Goal: Task Accomplishment & Management: Manage account settings

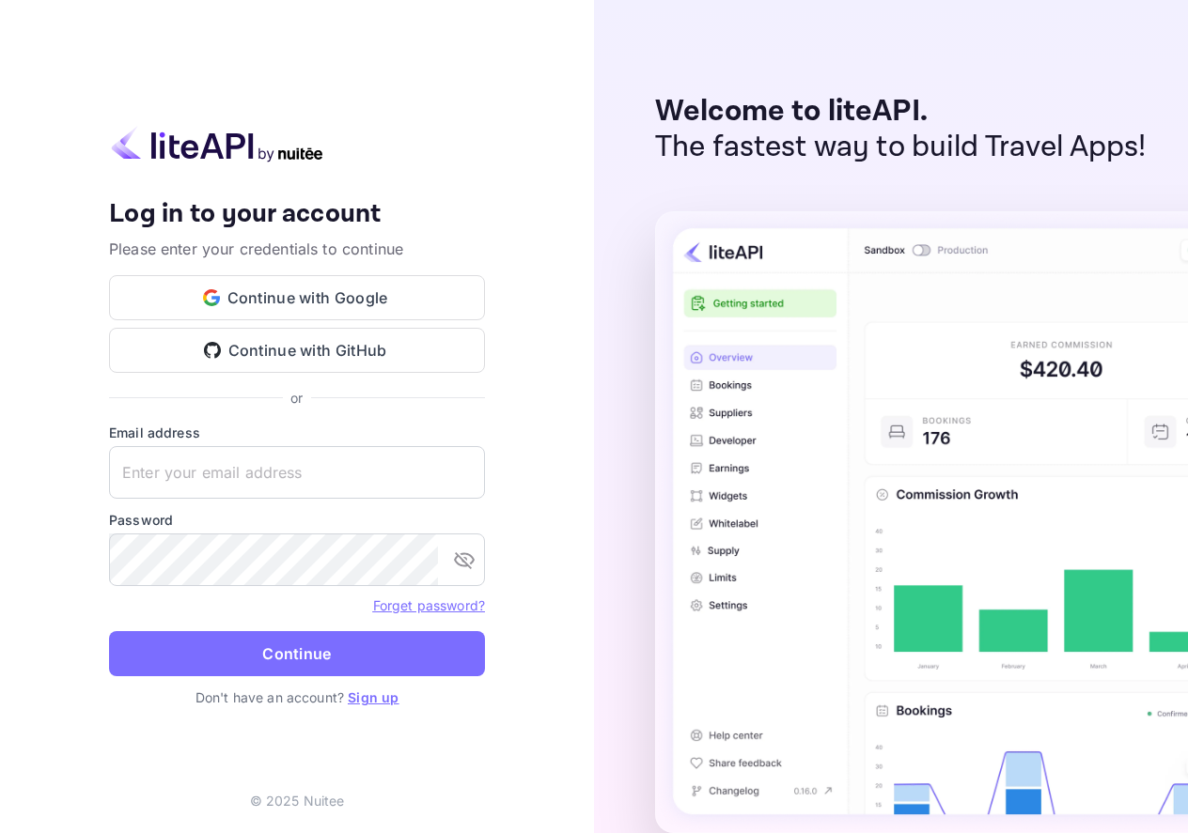
click at [320, 297] on button "Continue with Google" at bounding box center [297, 297] width 376 height 45
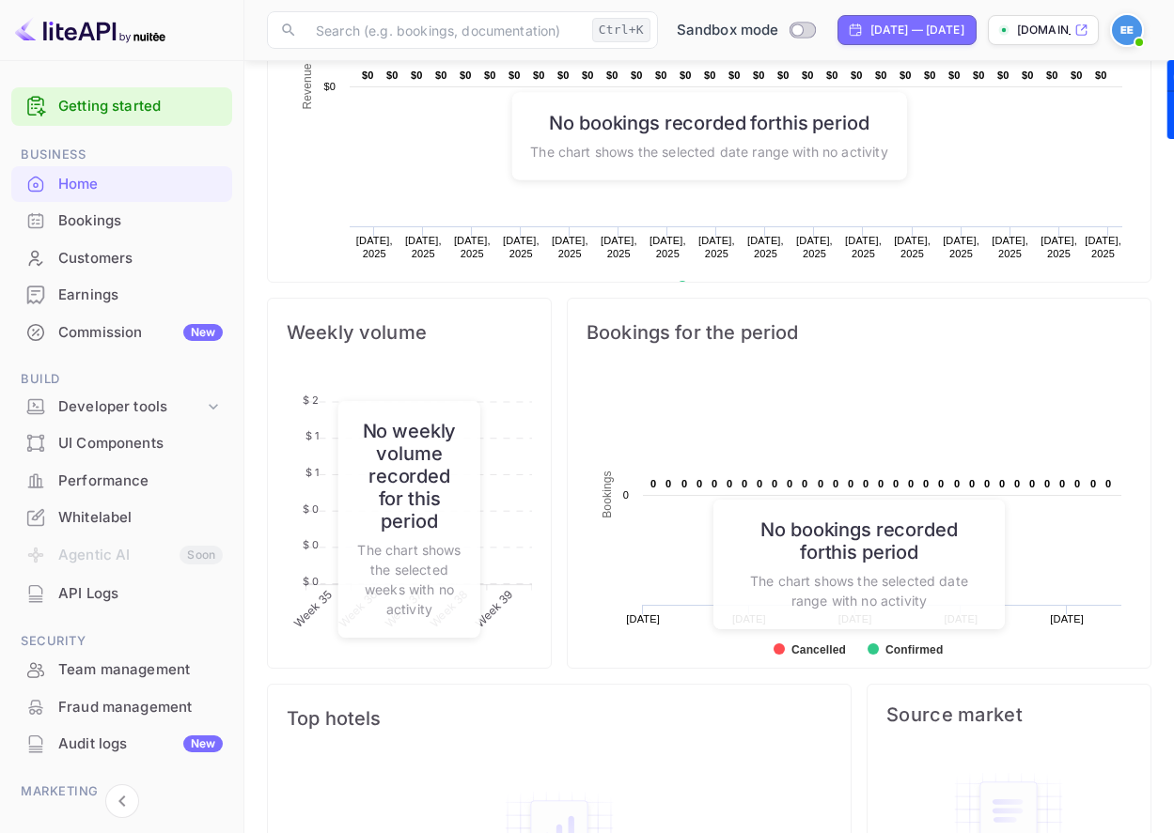
click at [115, 516] on div "Whitelabel" at bounding box center [140, 518] width 164 height 22
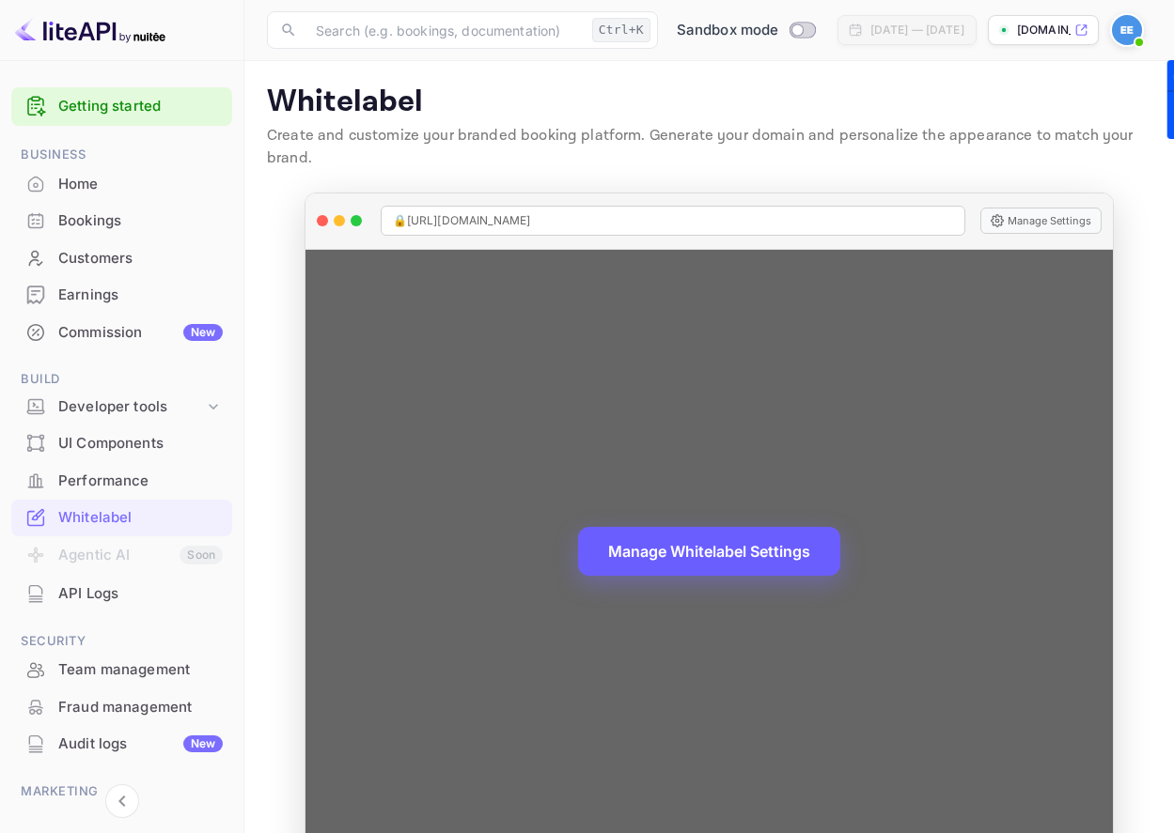
click at [733, 556] on button "Manage Whitelabel Settings" at bounding box center [709, 551] width 262 height 49
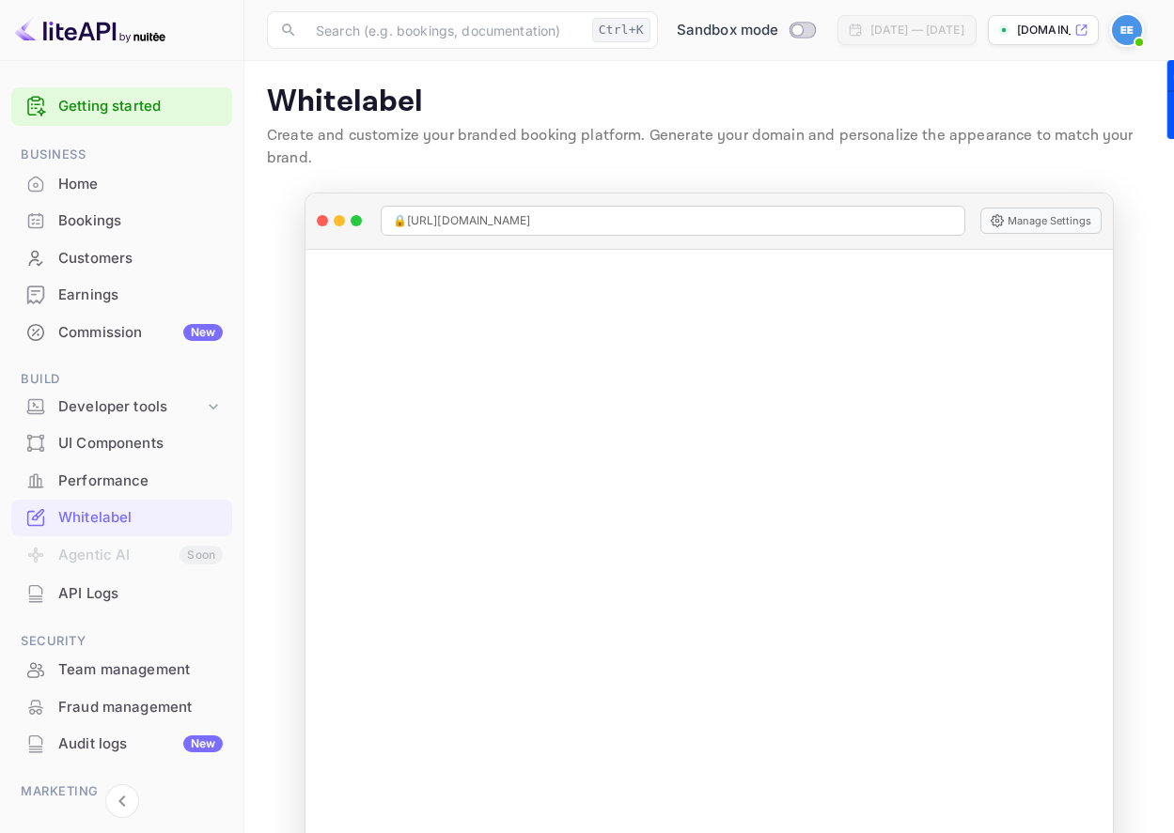
click at [120, 335] on div "Commission New" at bounding box center [140, 333] width 164 height 22
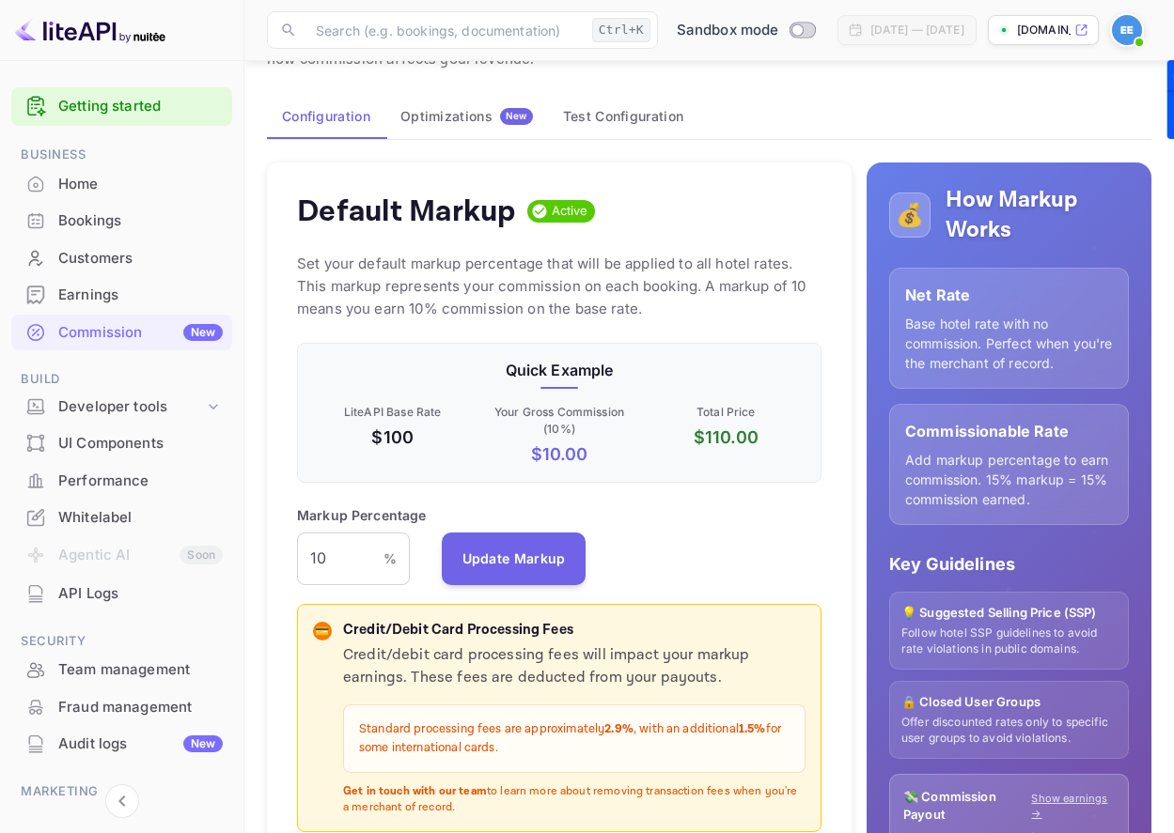
scroll to position [62, 0]
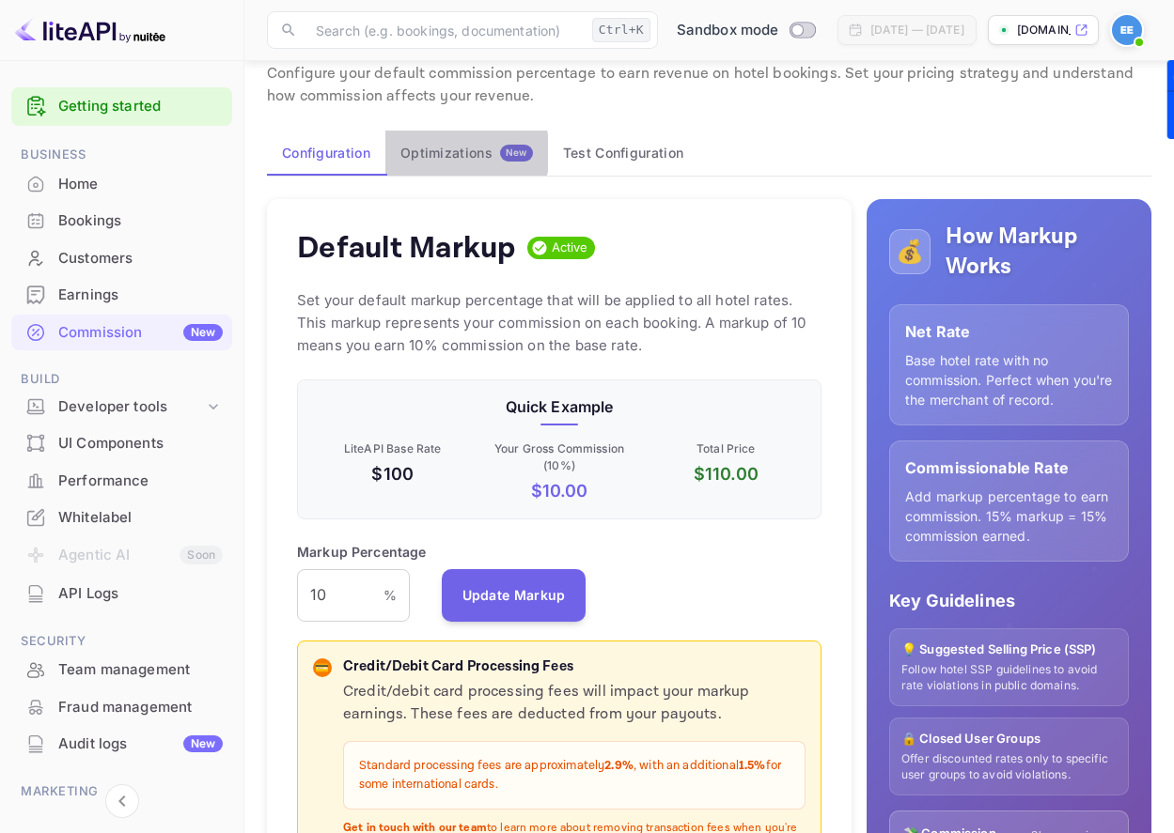
click at [463, 153] on div "Optimizations New" at bounding box center [466, 153] width 132 height 17
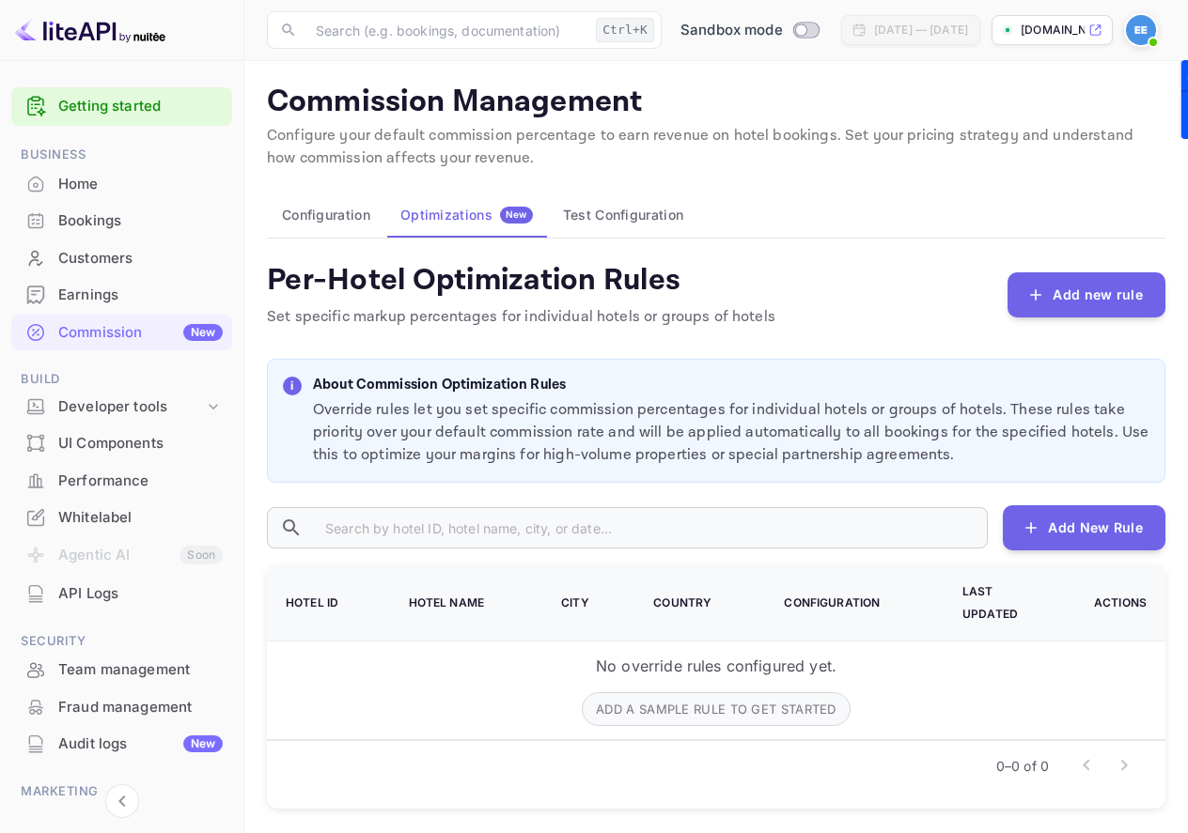
click at [620, 226] on button "Test Configuration" at bounding box center [623, 215] width 150 height 45
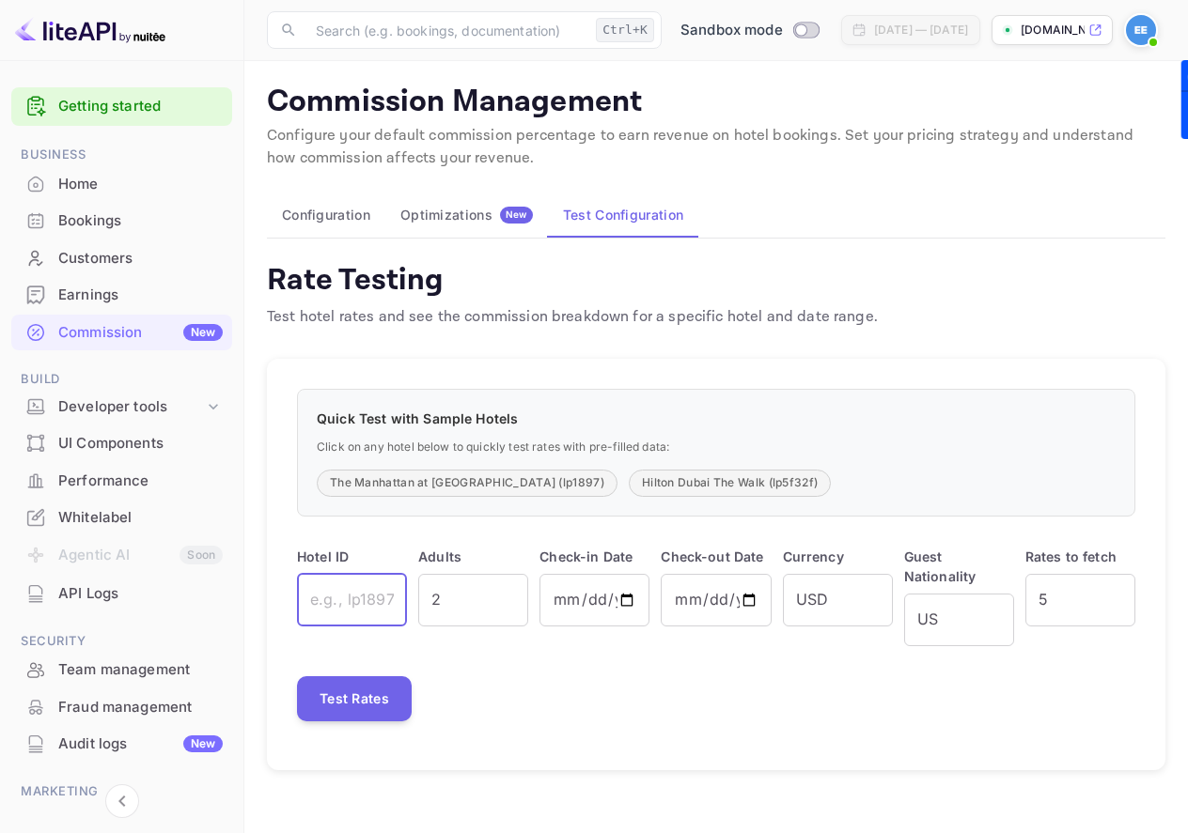
click at [343, 602] on input "text" at bounding box center [352, 600] width 110 height 53
click at [471, 590] on input "2" at bounding box center [473, 600] width 110 height 53
click at [713, 484] on button "Hilton Dubai The Walk (lp5f32f)" at bounding box center [730, 483] width 202 height 27
type input "lp5f32f"
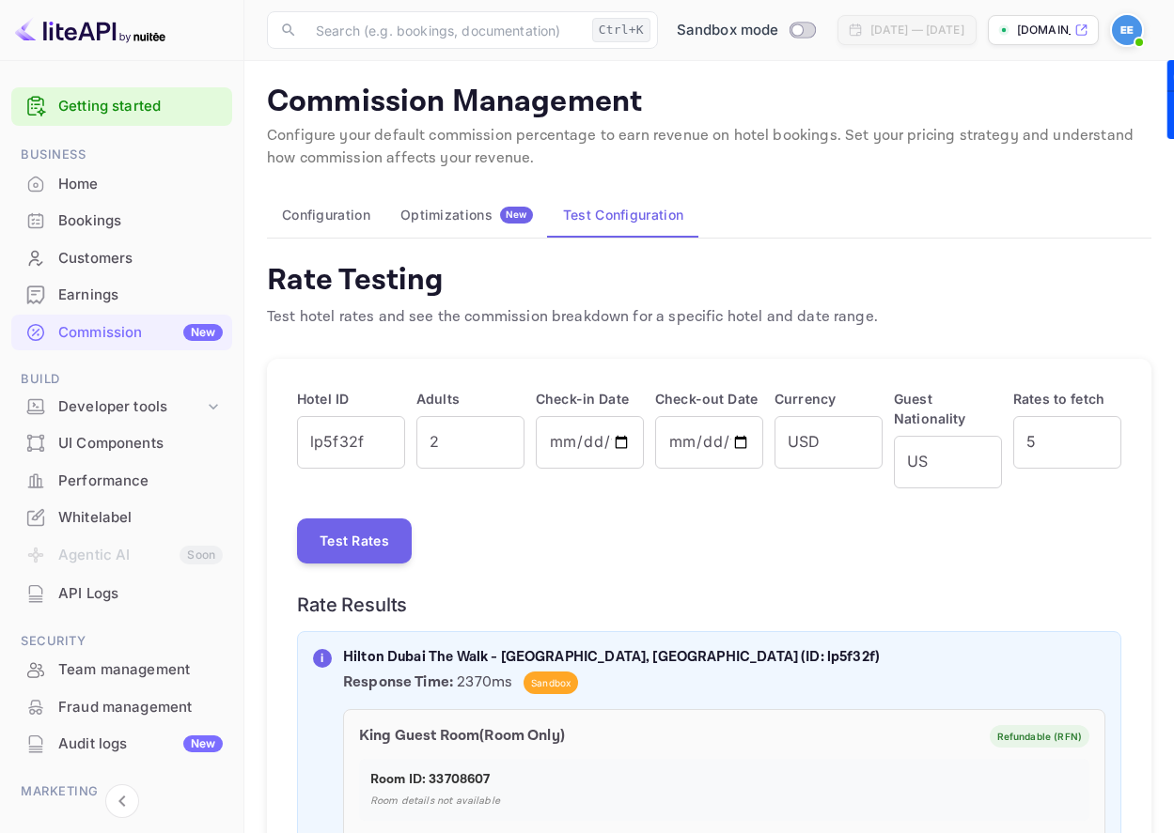
click at [479, 222] on div "Optimizations New" at bounding box center [466, 215] width 132 height 17
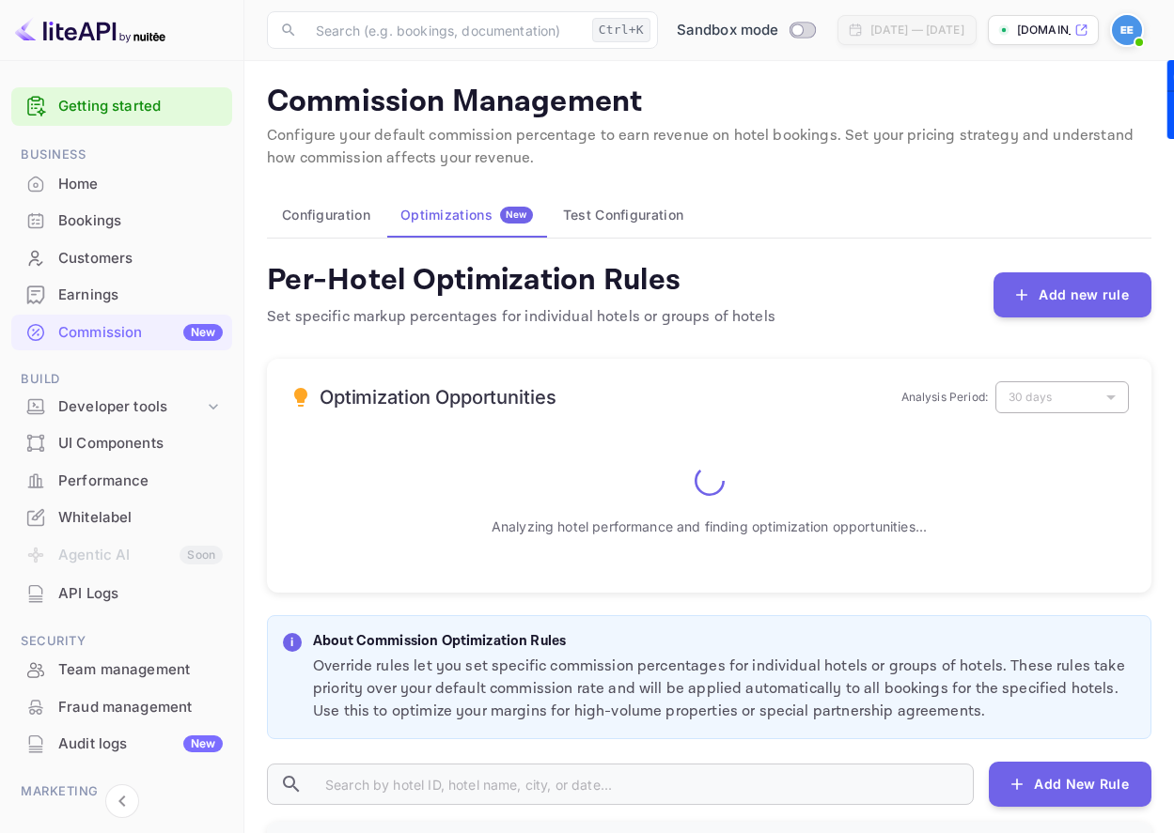
click at [583, 218] on button "Test Configuration" at bounding box center [623, 215] width 150 height 45
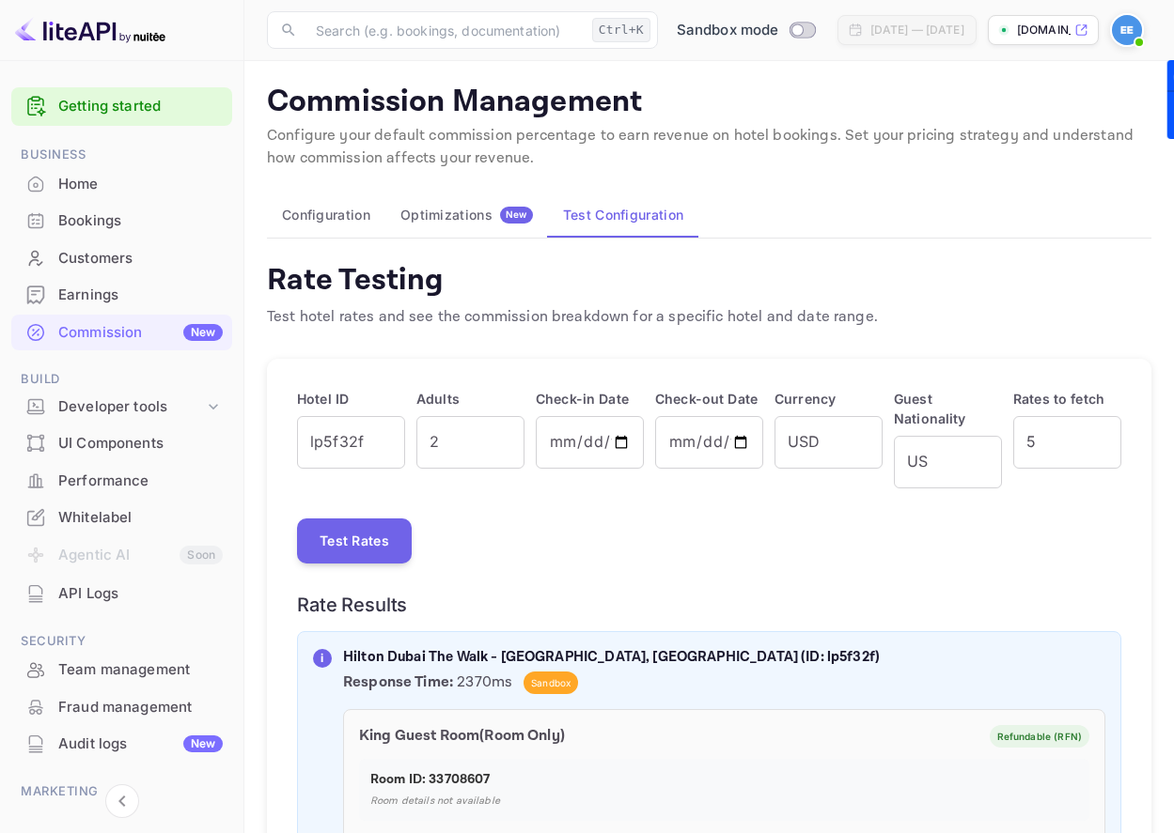
click at [378, 435] on input "lp5f32f" at bounding box center [351, 442] width 108 height 53
click at [85, 192] on div "Home" at bounding box center [140, 185] width 164 height 22
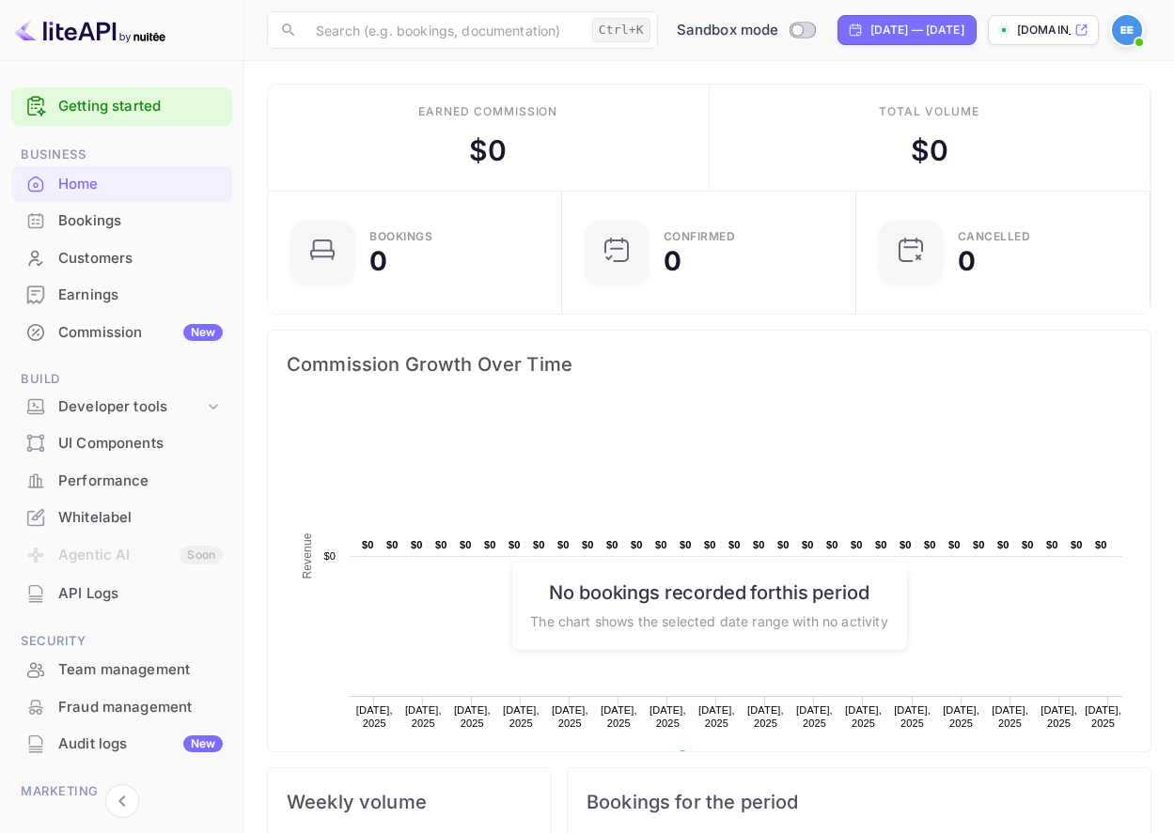
click at [1082, 28] on icon at bounding box center [1081, 30] width 10 height 10
click at [135, 330] on div "Commission New" at bounding box center [140, 333] width 164 height 22
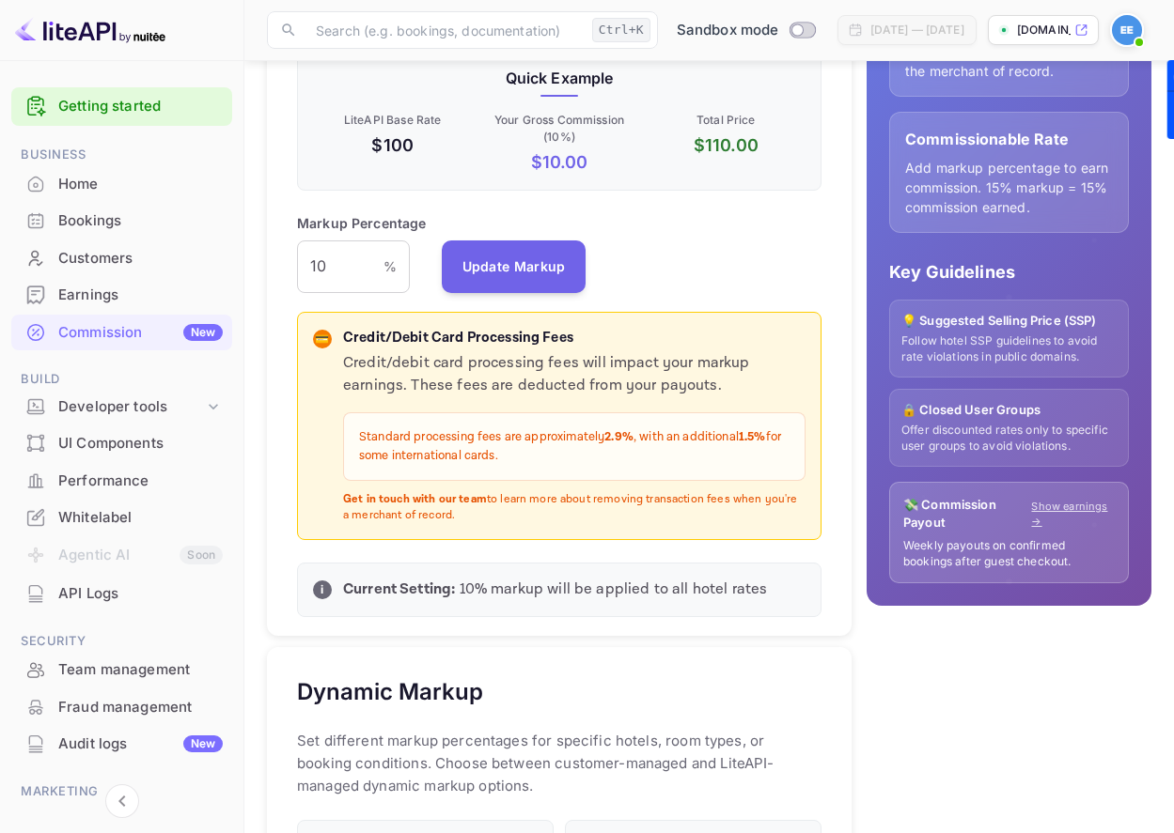
scroll to position [188, 0]
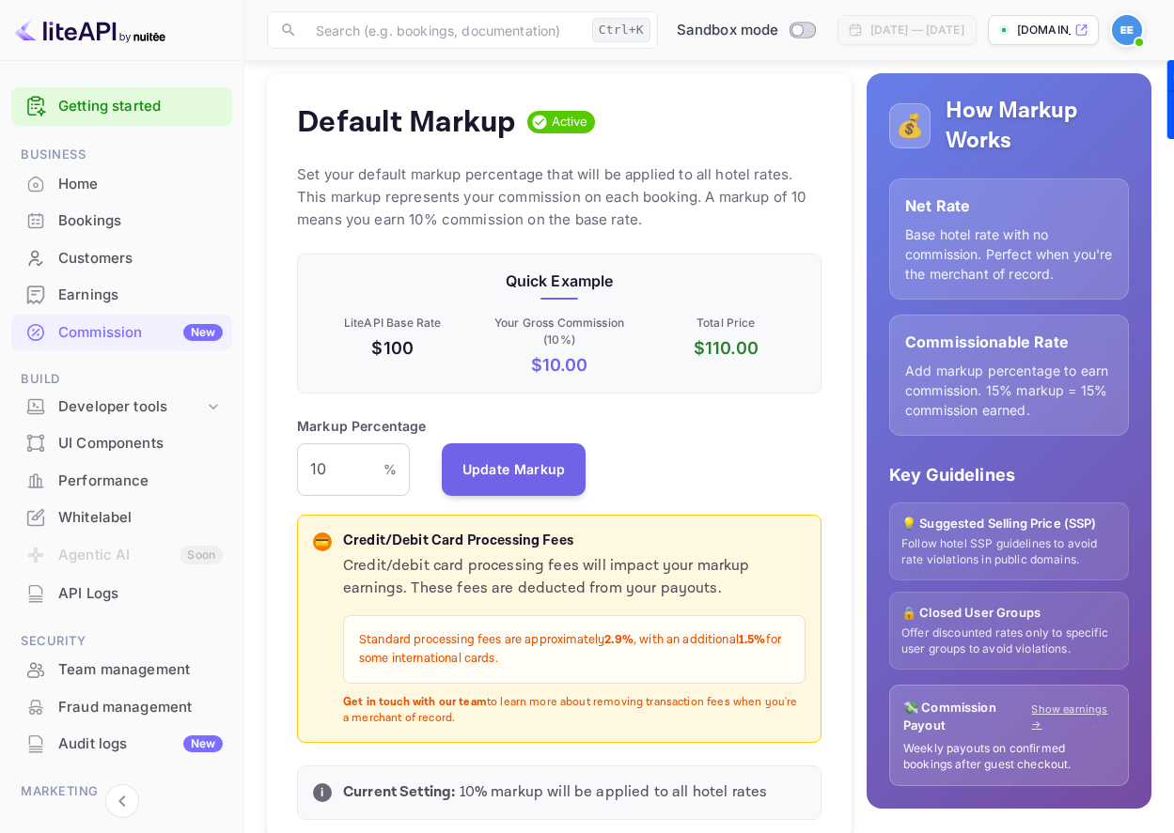
click at [327, 456] on input "10" at bounding box center [340, 470] width 86 height 53
click at [342, 481] on input "15" at bounding box center [340, 470] width 86 height 53
type input "1"
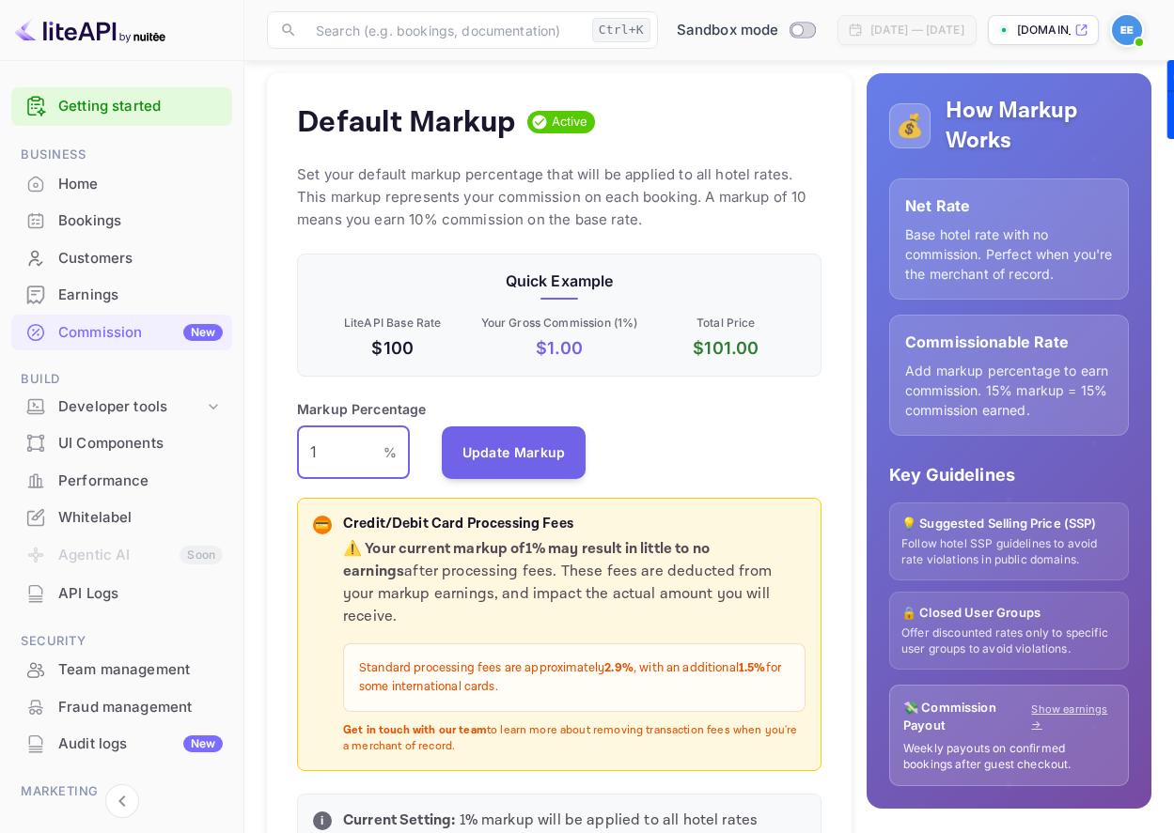
type input "15"
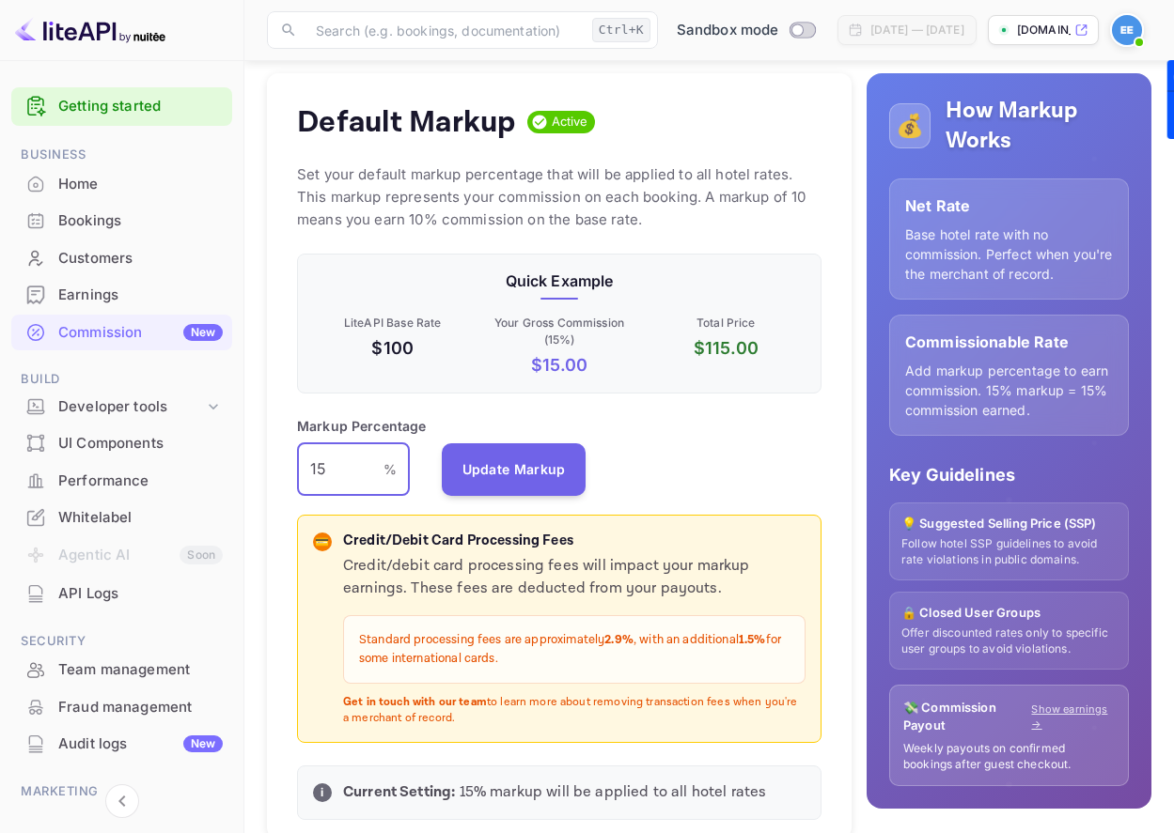
click at [506, 486] on button "Update Markup" at bounding box center [514, 470] width 145 height 53
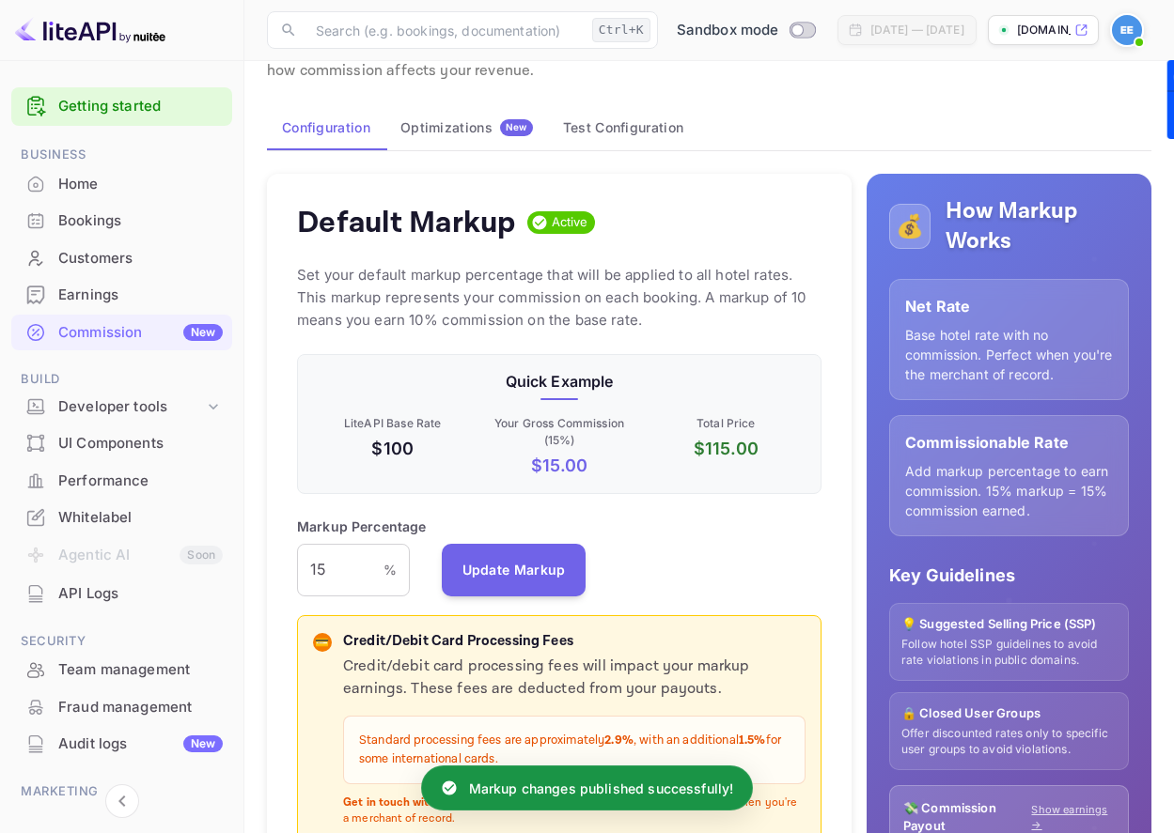
scroll to position [0, 0]
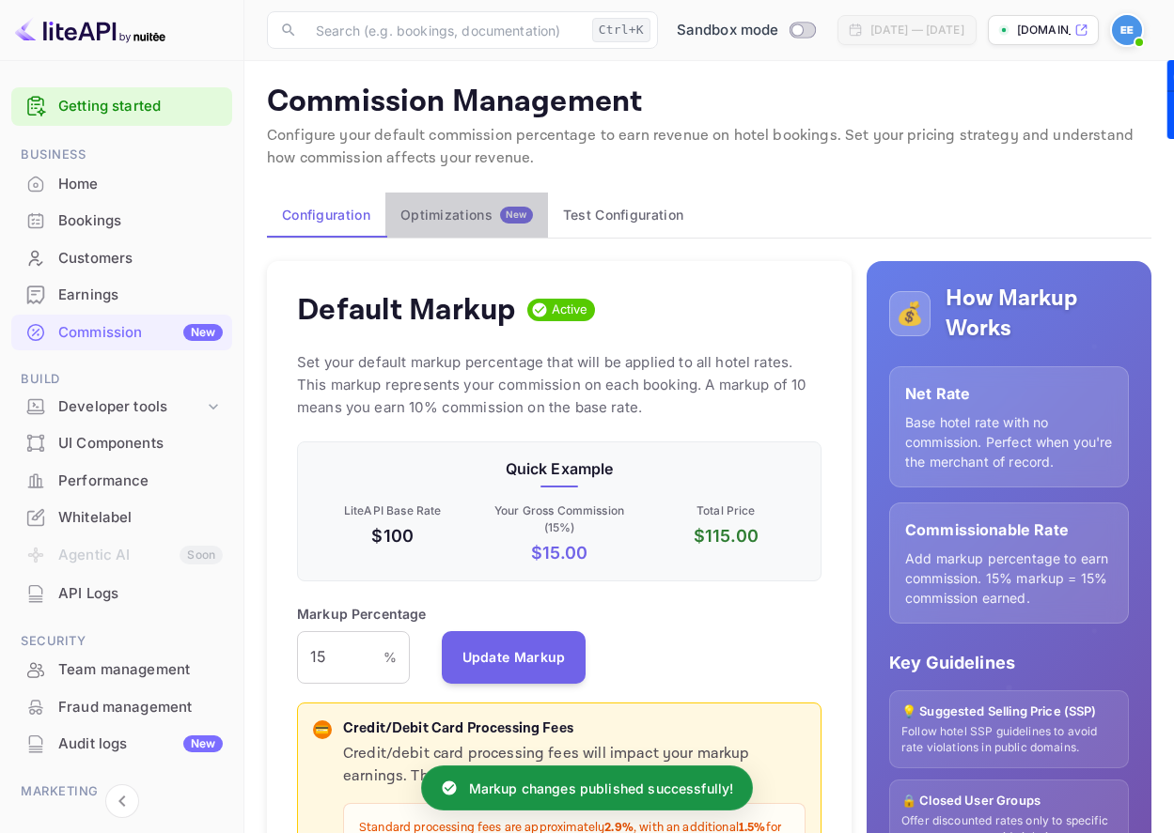
click at [482, 221] on div "Optimizations New" at bounding box center [466, 215] width 132 height 17
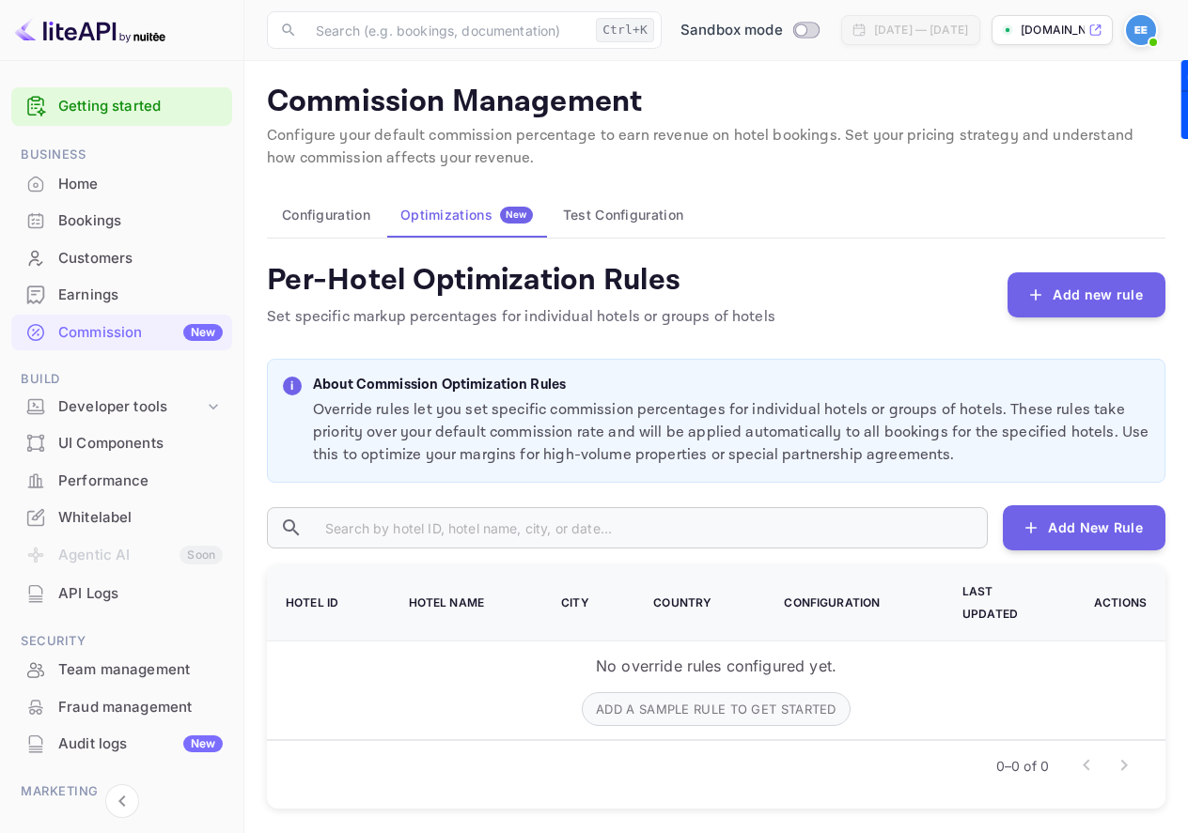
click at [615, 208] on button "Test Configuration" at bounding box center [623, 215] width 150 height 45
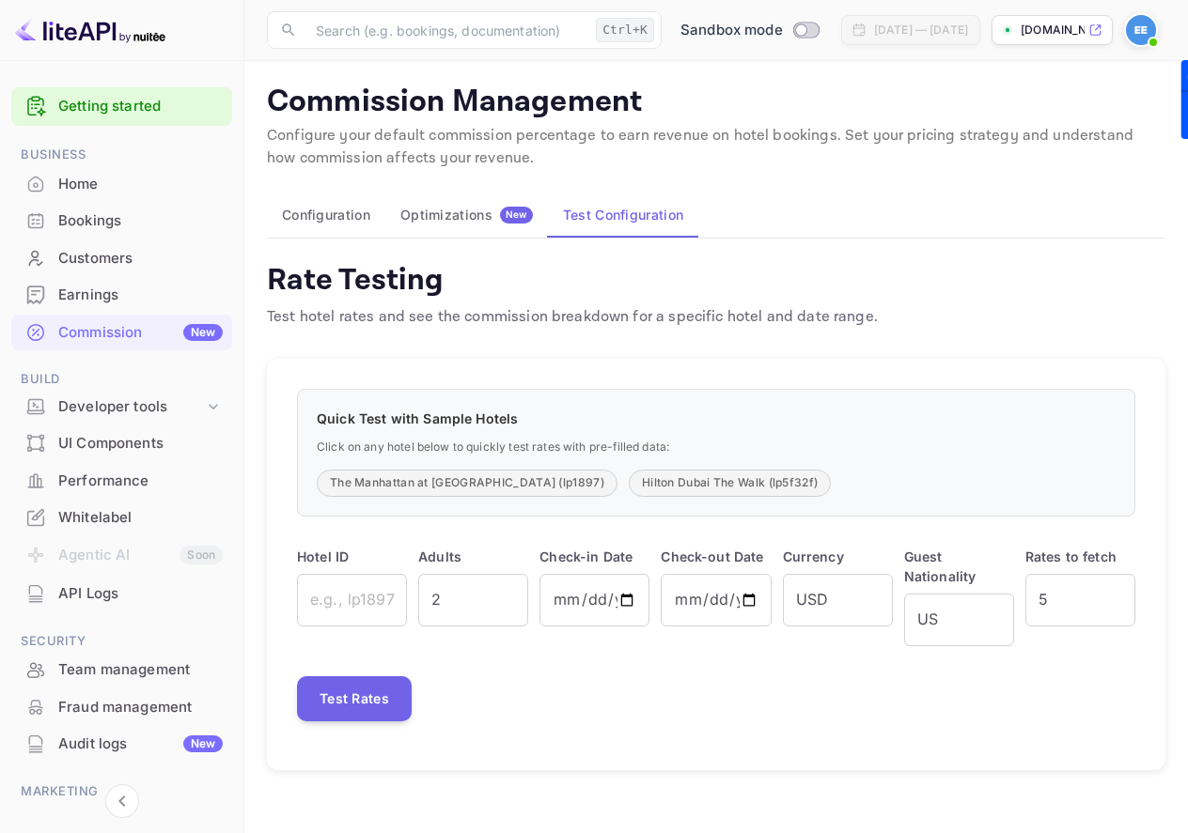
click at [485, 484] on button "The Manhattan at [GEOGRAPHIC_DATA] (lp1897)" at bounding box center [467, 483] width 301 height 27
type input "lp1897"
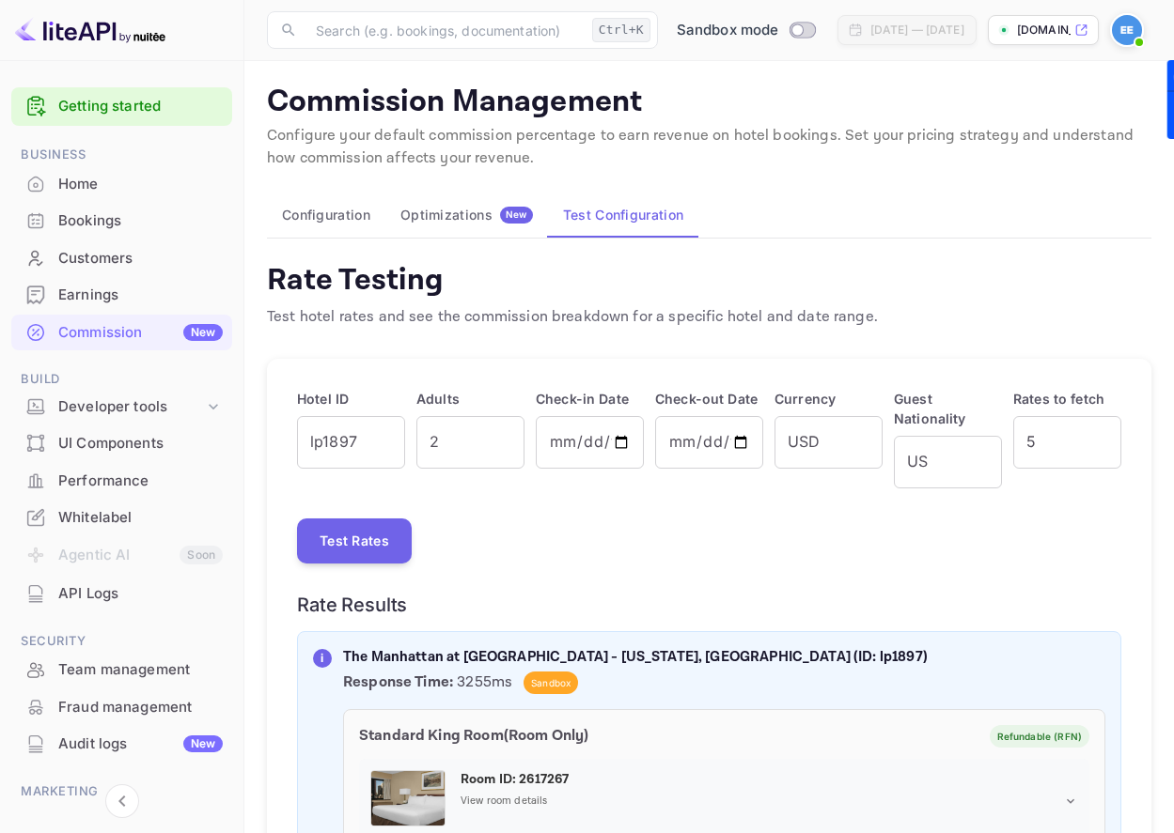
click at [443, 207] on div "Optimizations New" at bounding box center [466, 215] width 132 height 17
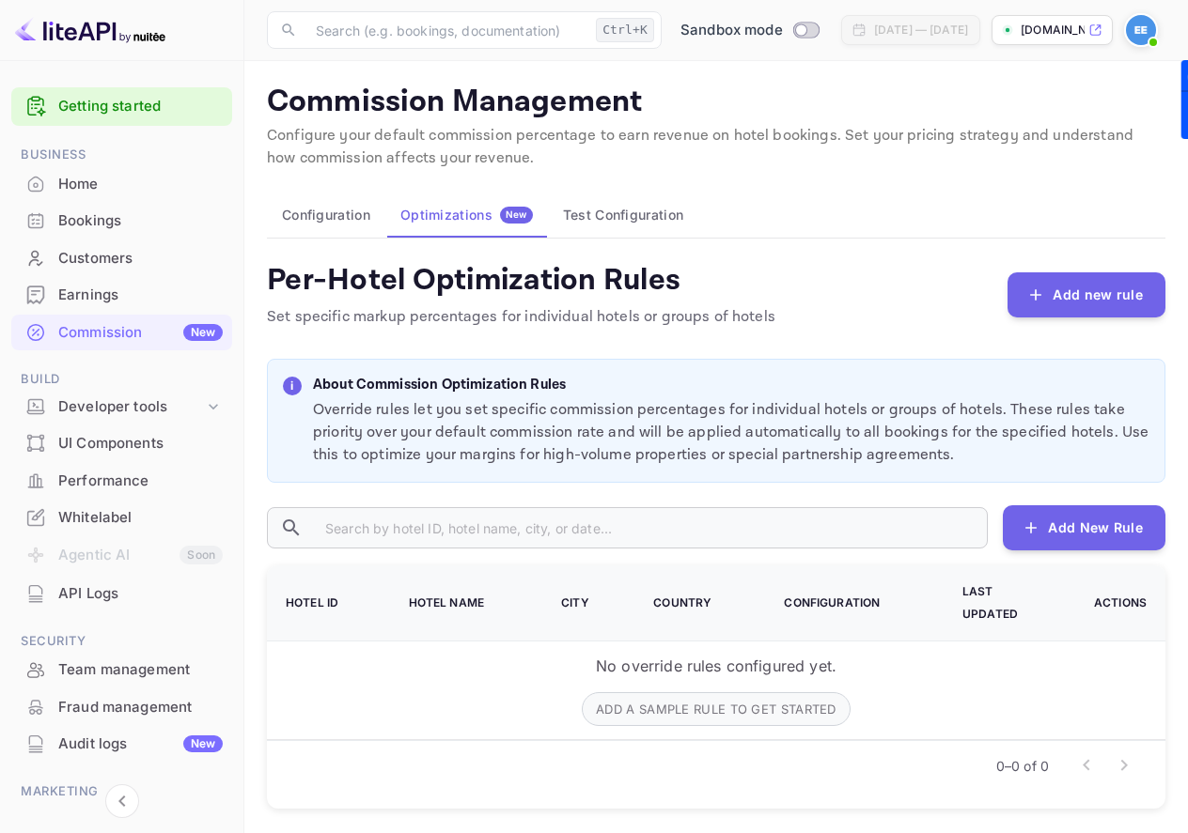
click at [619, 226] on button "Test Configuration" at bounding box center [623, 215] width 150 height 45
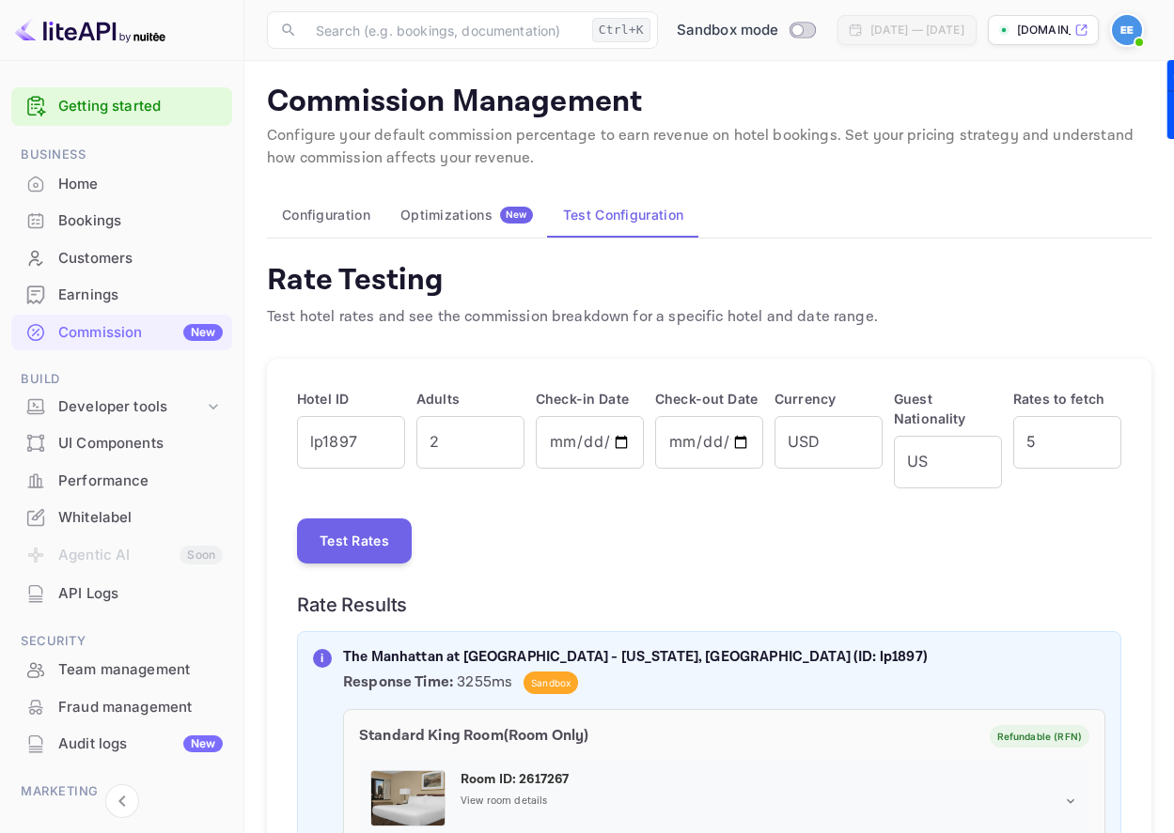
click at [334, 221] on button "Configuration" at bounding box center [326, 215] width 118 height 45
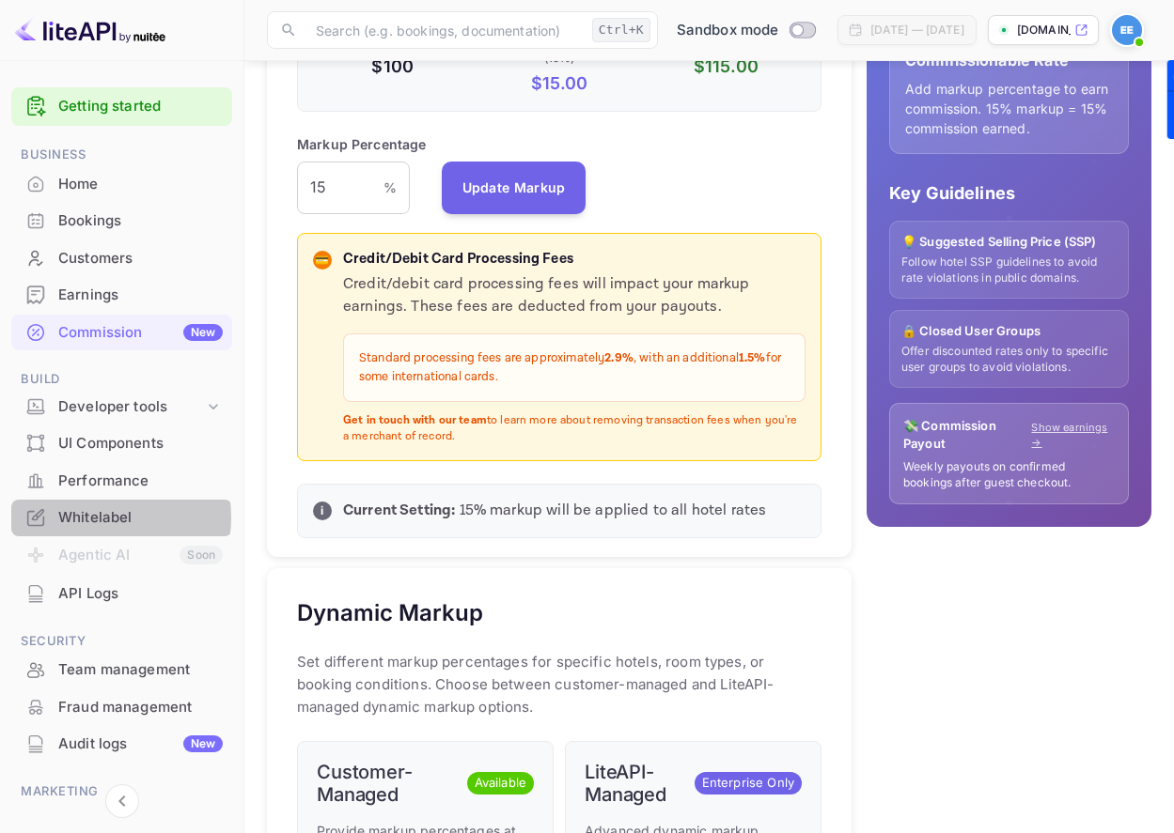
click at [103, 518] on div "Whitelabel" at bounding box center [140, 518] width 164 height 22
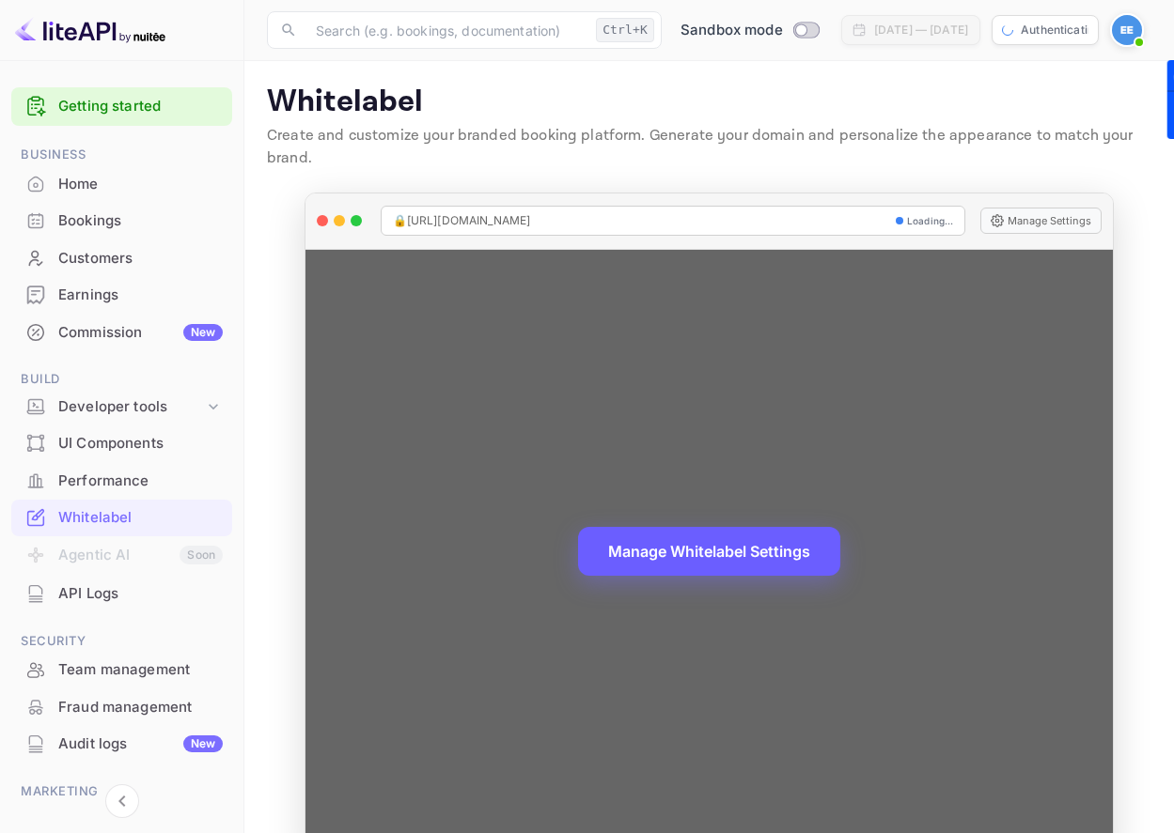
click at [700, 553] on button "Manage Whitelabel Settings" at bounding box center [709, 551] width 262 height 49
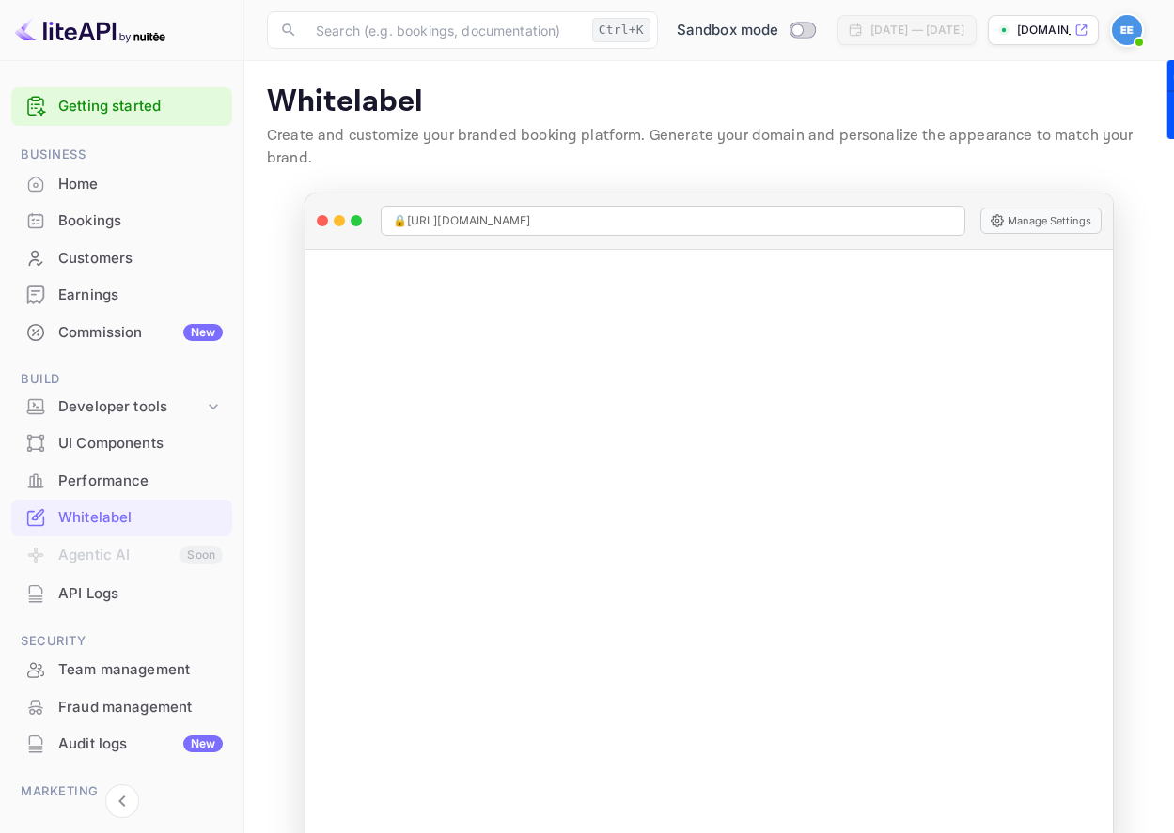
click at [1125, 27] on img at bounding box center [1127, 30] width 30 height 30
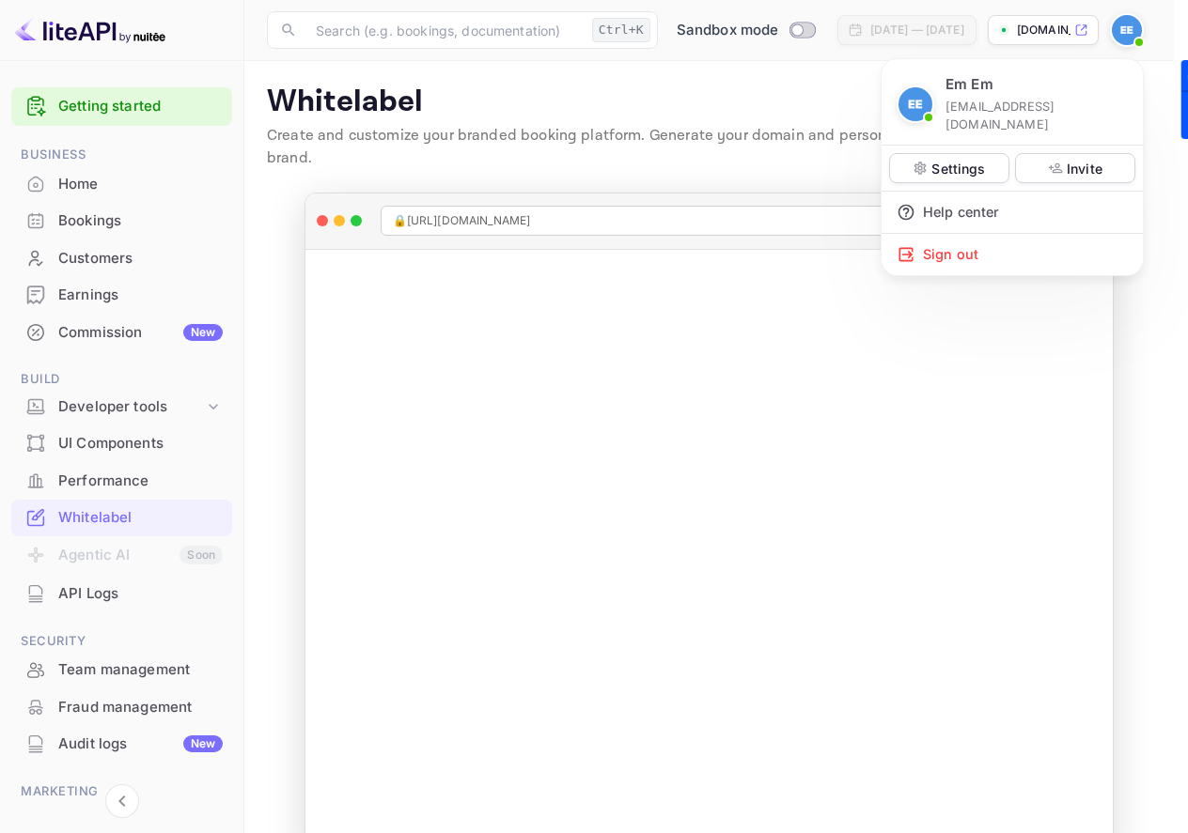
click at [943, 200] on div "Help center" at bounding box center [1011, 212] width 261 height 41
click at [955, 159] on p "Settings" at bounding box center [958, 169] width 54 height 20
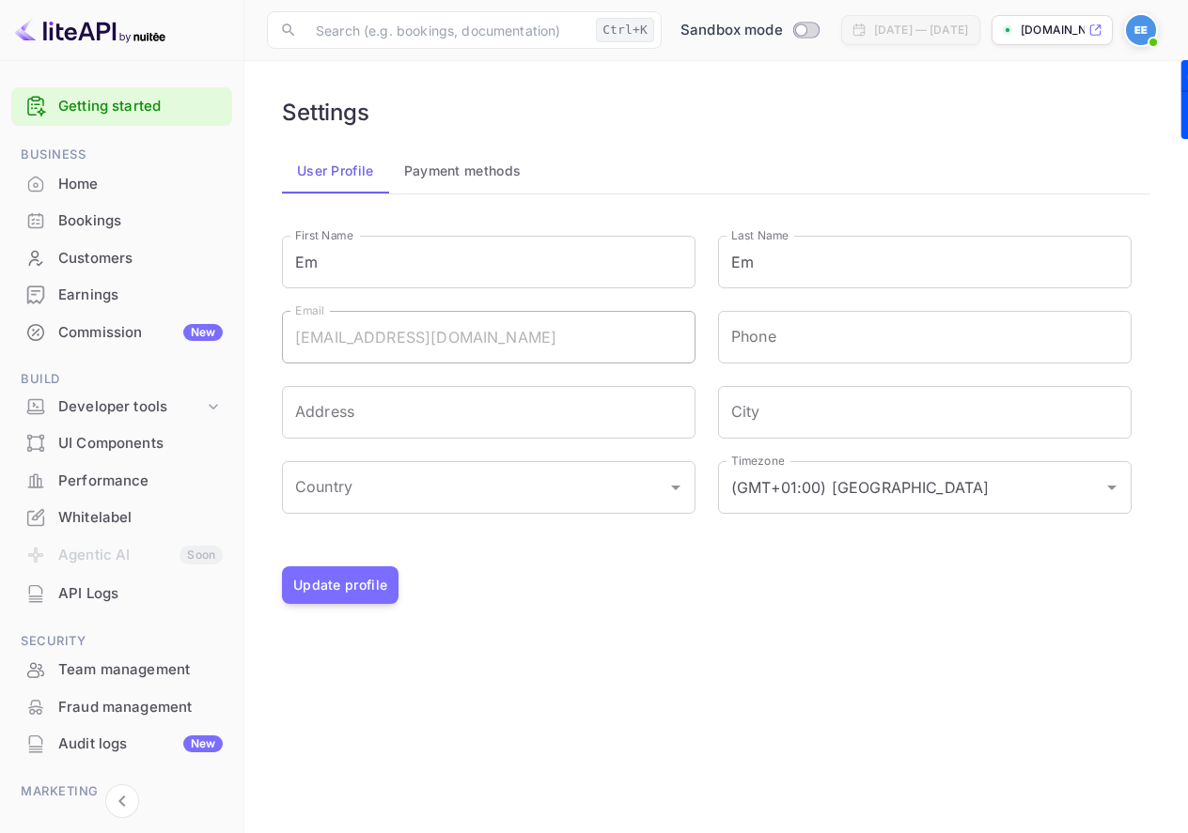
click at [471, 180] on button "Payment methods" at bounding box center [463, 170] width 148 height 45
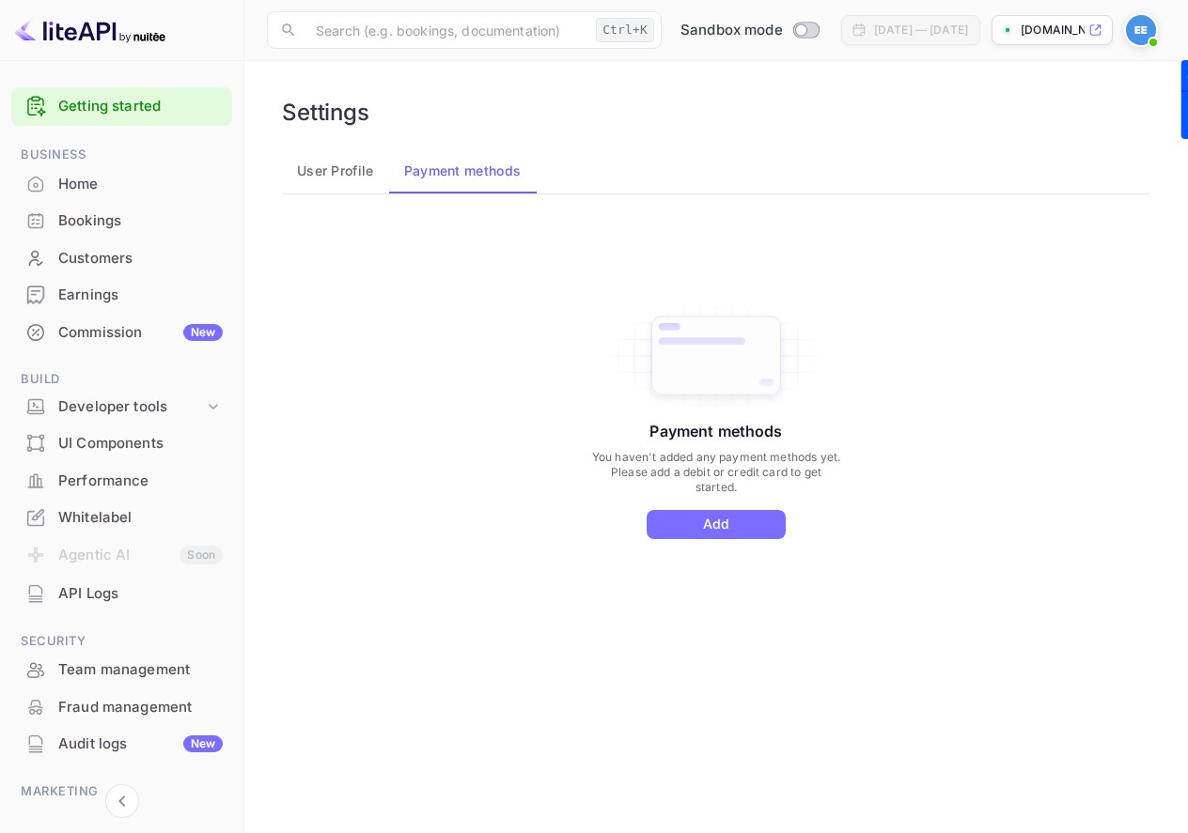
click at [724, 543] on div "Payment methods You haven't added any payment methods yet. Please add a debit o…" at bounding box center [716, 439] width 846 height 423
click at [733, 527] on button "Add" at bounding box center [715, 524] width 139 height 29
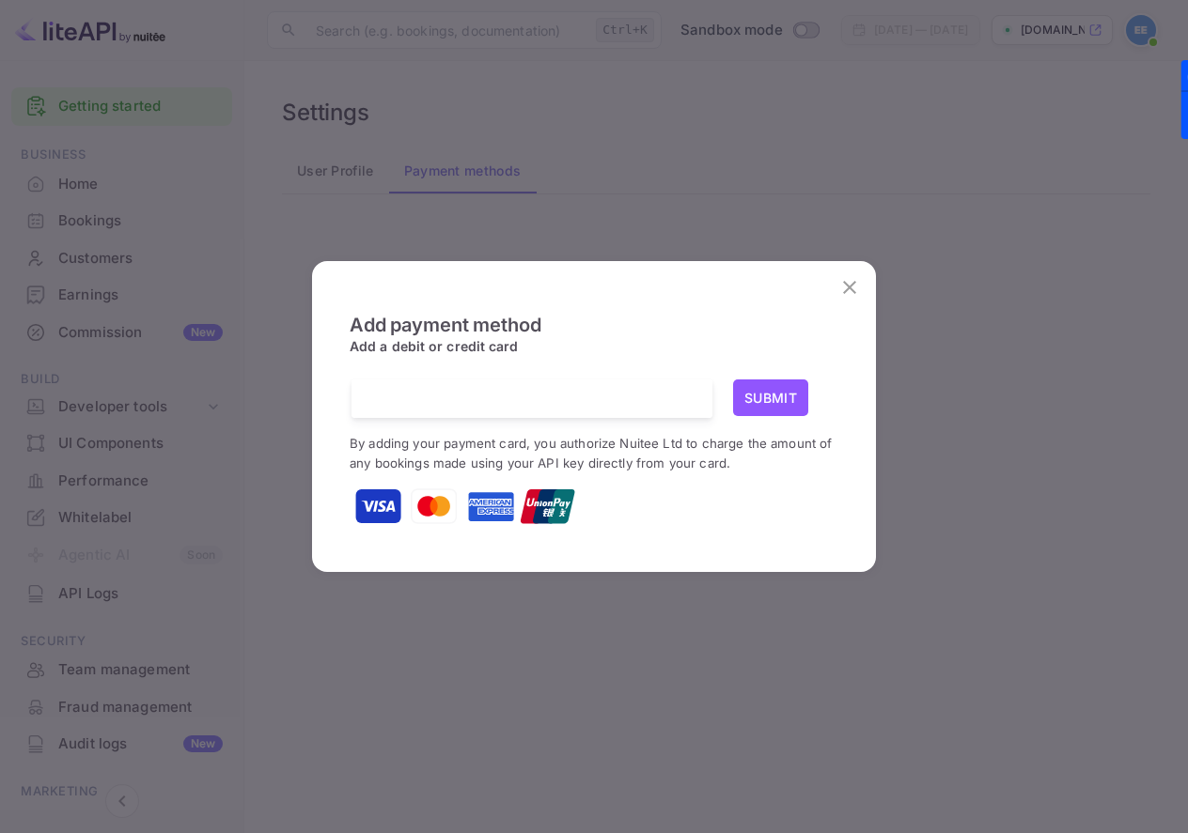
scroll to position [3, 0]
click at [853, 298] on icon "close" at bounding box center [849, 287] width 23 height 23
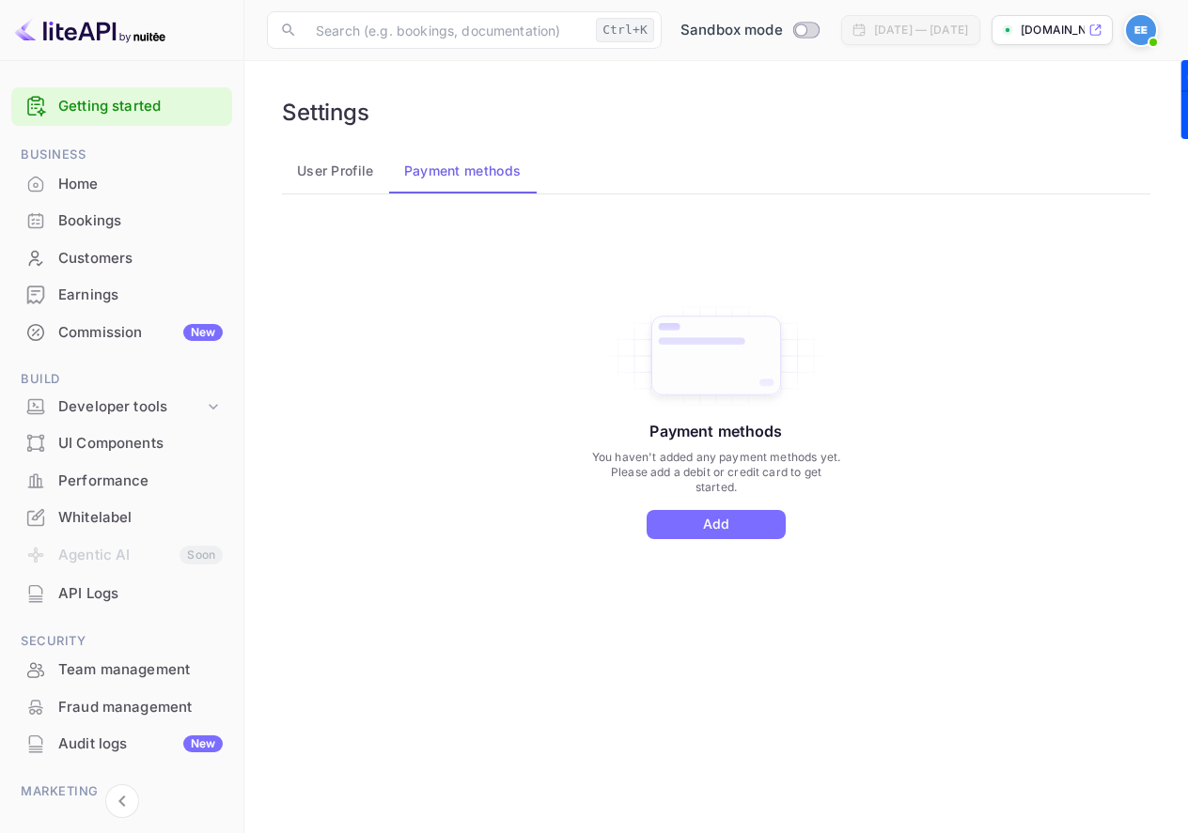
click at [505, 457] on div "Payment methods You haven't added any payment methods yet. Please add a debit o…" at bounding box center [716, 439] width 846 height 423
click at [348, 176] on button "User Profile" at bounding box center [335, 170] width 107 height 45
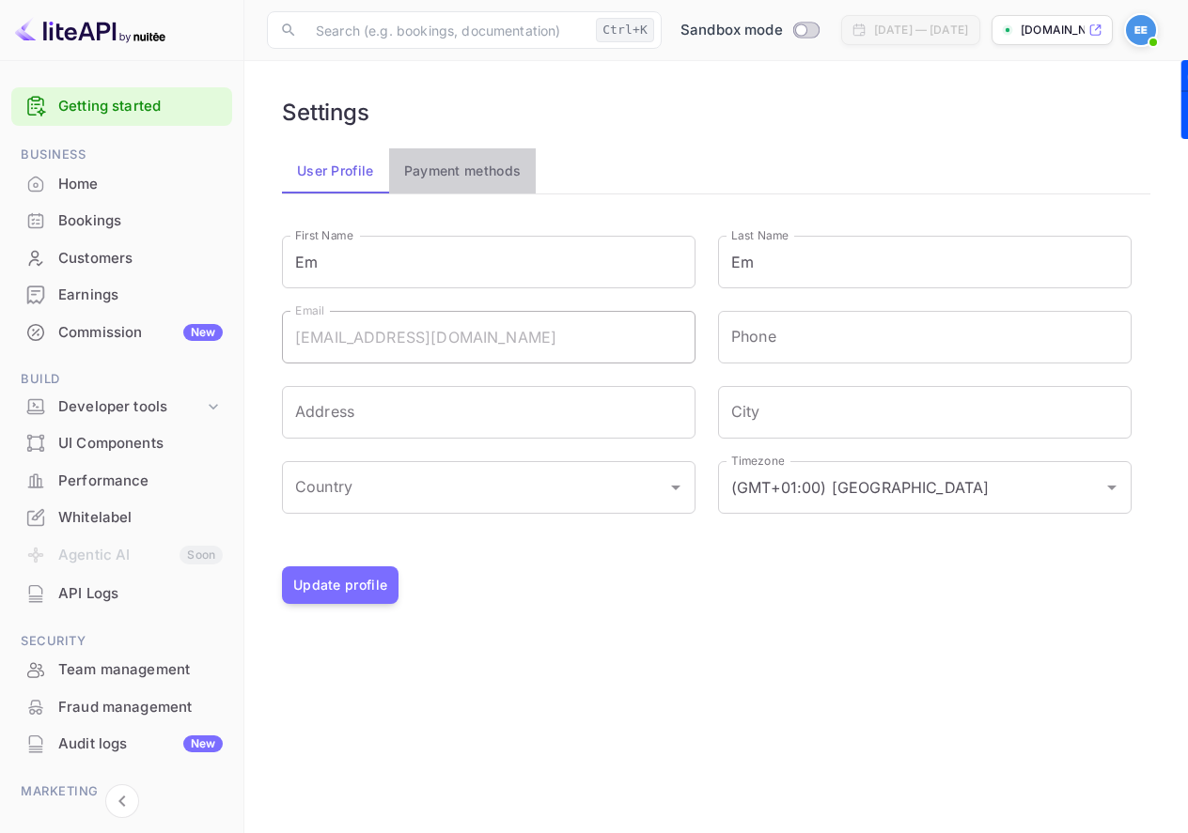
click at [481, 188] on button "Payment methods" at bounding box center [463, 170] width 148 height 45
